Goal: Task Accomplishment & Management: Manage account settings

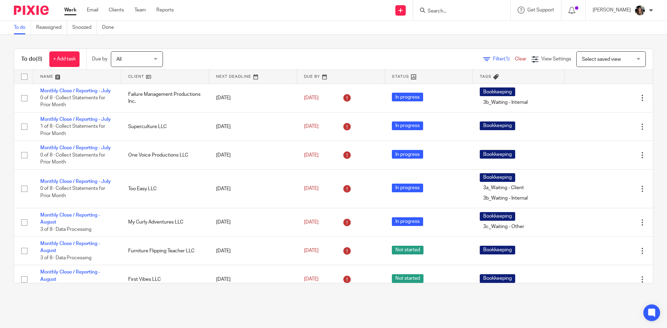
scroll to position [70, 0]
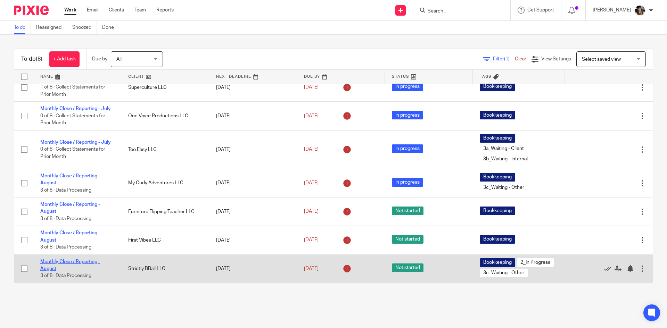
click at [90, 259] on link "Monthly Close / Reporting - August" at bounding box center [70, 265] width 60 height 12
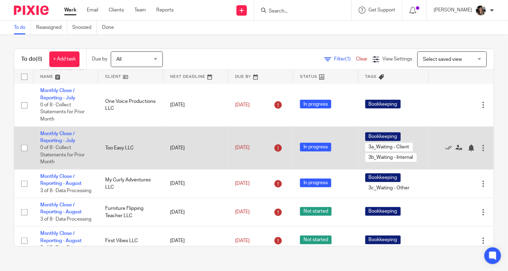
scroll to position [155, 0]
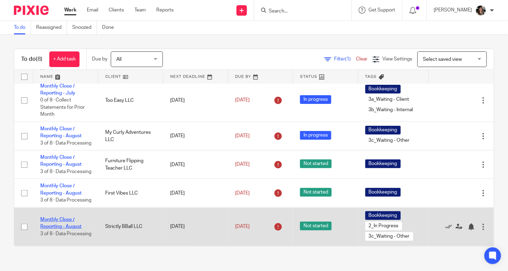
click at [52, 220] on link "Monthly Close / Reporting - August" at bounding box center [60, 223] width 41 height 12
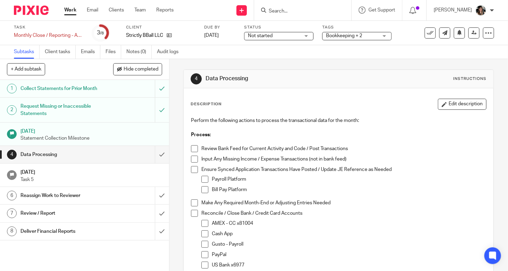
click at [295, 34] on span "Not started" at bounding box center [274, 35] width 52 height 7
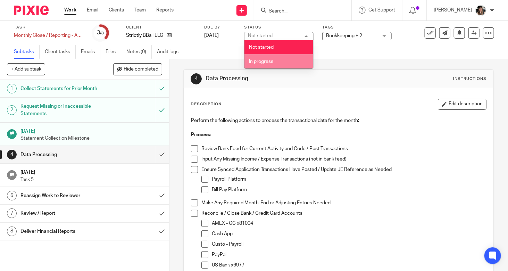
click at [292, 57] on li "In progress" at bounding box center [278, 61] width 69 height 14
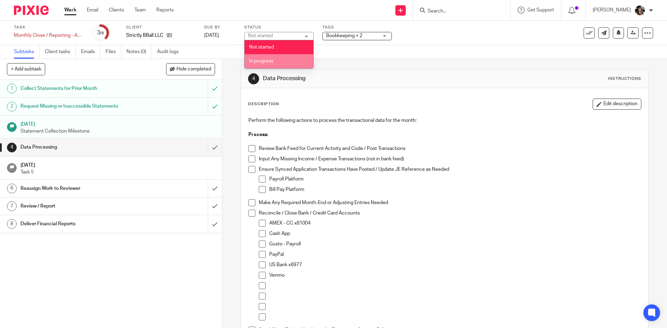
click at [282, 66] on li "In progress" at bounding box center [278, 61] width 69 height 14
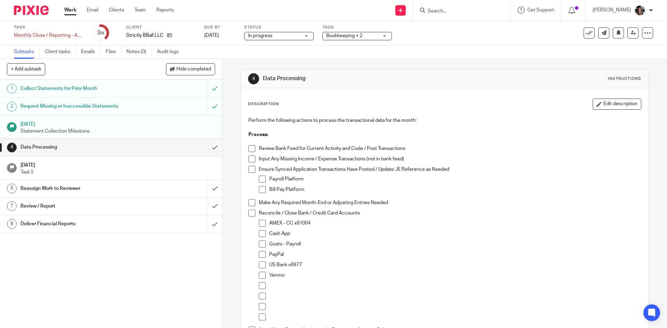
click at [250, 150] on span at bounding box center [251, 148] width 7 height 7
click at [251, 161] on span at bounding box center [251, 159] width 7 height 7
click at [252, 168] on span at bounding box center [251, 169] width 7 height 7
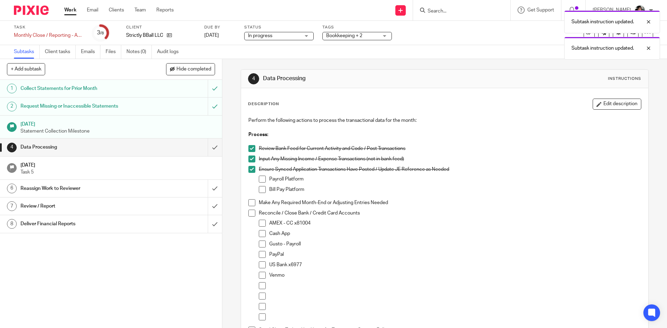
click at [259, 178] on span at bounding box center [262, 179] width 7 height 7
click at [260, 189] on span at bounding box center [262, 189] width 7 height 7
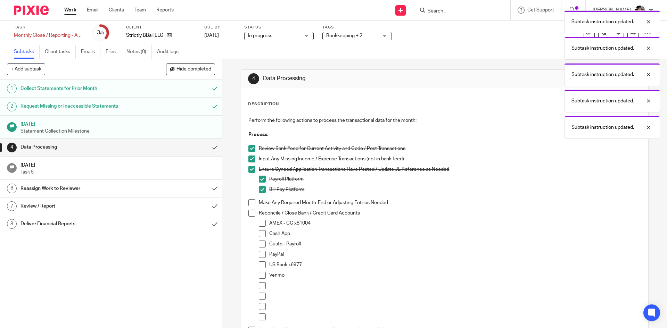
click at [249, 205] on span at bounding box center [251, 202] width 7 height 7
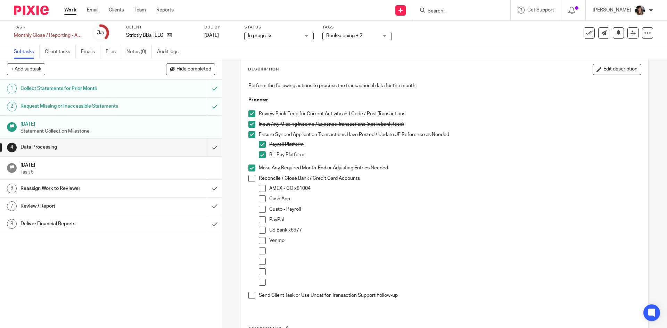
click at [149, 10] on ul "Work Email Clients Team Reports" at bounding box center [124, 10] width 120 height 7
click at [141, 13] on link "Team" at bounding box center [139, 10] width 11 height 7
click at [99, 10] on ul "Work Email Clients Team Reports" at bounding box center [124, 10] width 120 height 7
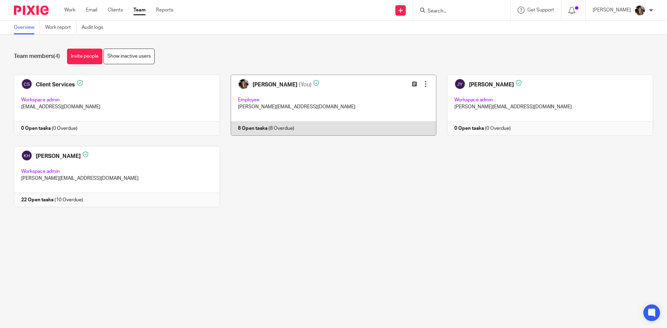
click at [272, 86] on link at bounding box center [328, 105] width 217 height 61
